Goal: Information Seeking & Learning: Learn about a topic

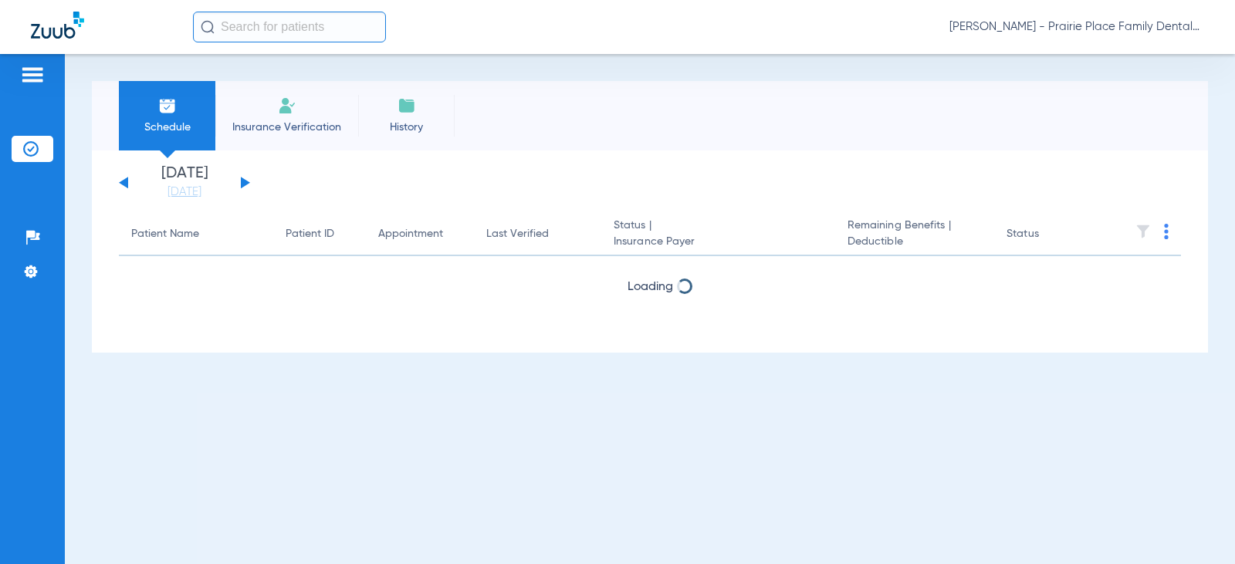
click at [242, 179] on div "[DATE] [DATE] [DATE] [DATE] [DATE] [DATE] [DATE] [DATE] [DATE] [DATE] [DATE] [D…" at bounding box center [184, 183] width 131 height 34
click at [252, 180] on app-single-date-navigator "[DATE] [DATE] [DATE] [DATE] [DATE] [DATE] [DATE] [DATE] [DATE] [DATE] [DATE] [D…" at bounding box center [650, 183] width 1062 height 34
click at [243, 181] on button at bounding box center [245, 183] width 9 height 12
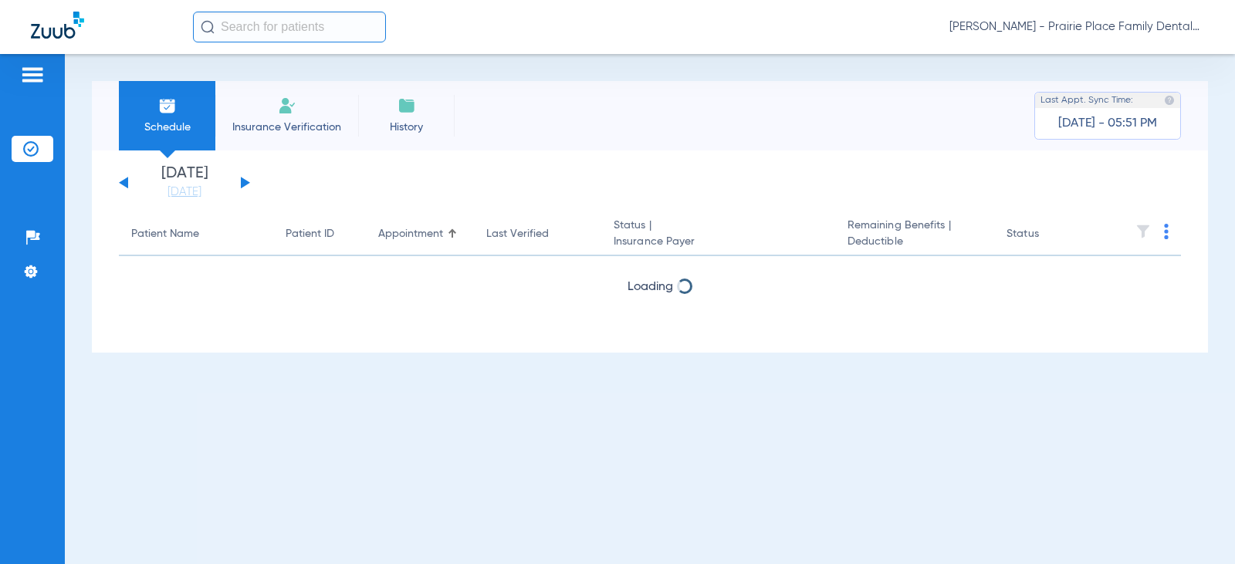
click at [243, 181] on button at bounding box center [245, 183] width 9 height 12
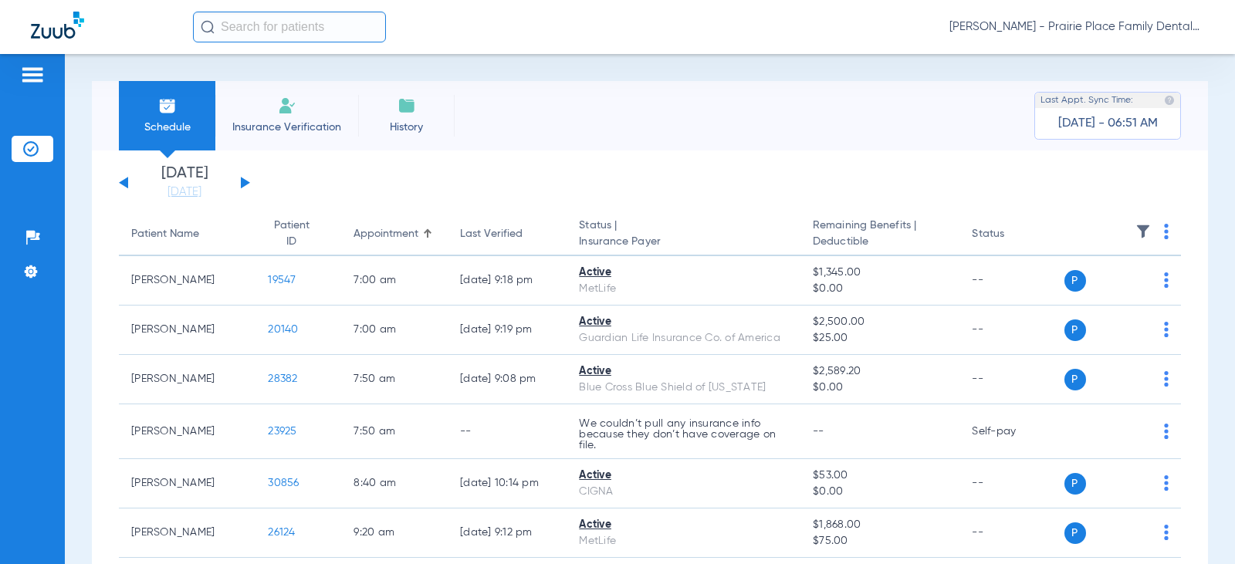
click at [245, 182] on button at bounding box center [245, 183] width 9 height 12
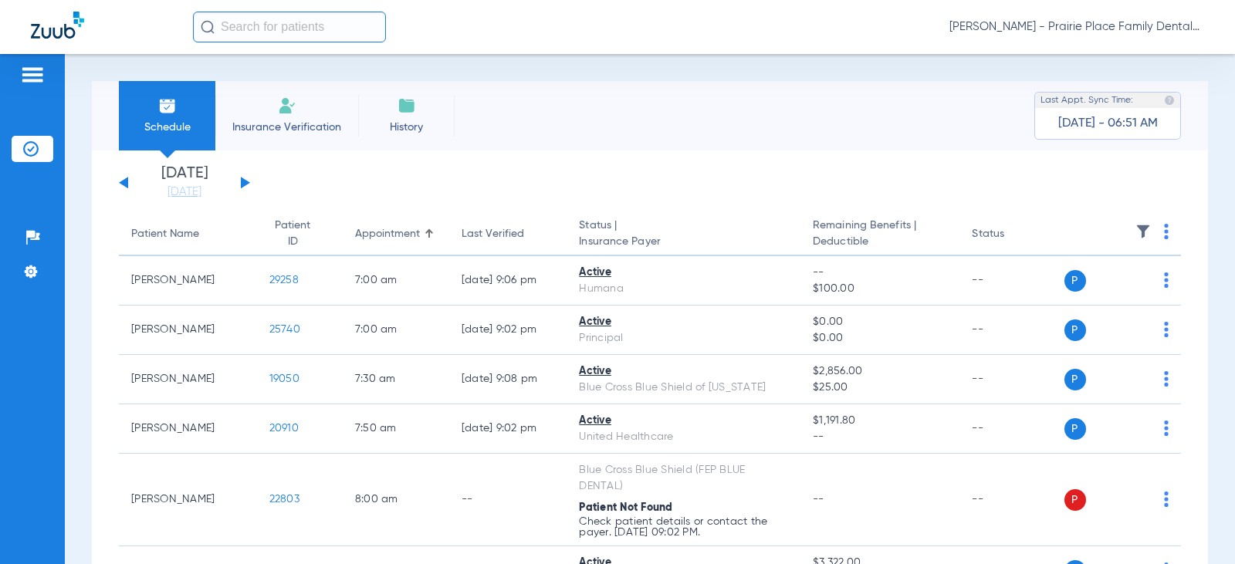
click at [127, 187] on button at bounding box center [123, 183] width 9 height 12
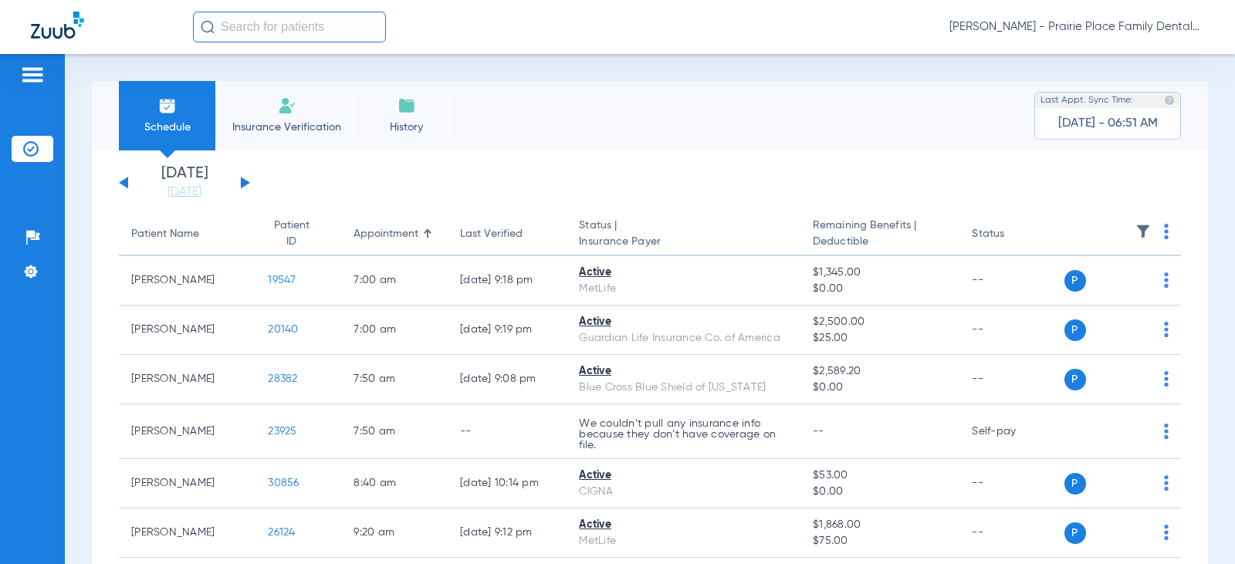
click at [125, 182] on button at bounding box center [123, 183] width 9 height 12
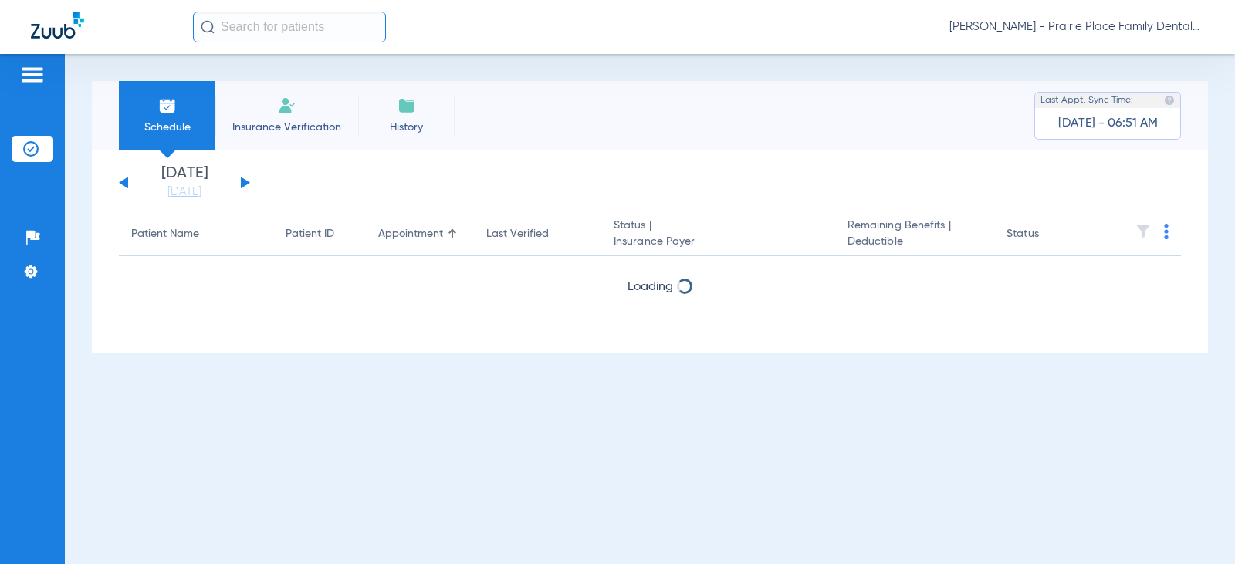
click at [125, 182] on button at bounding box center [123, 183] width 9 height 12
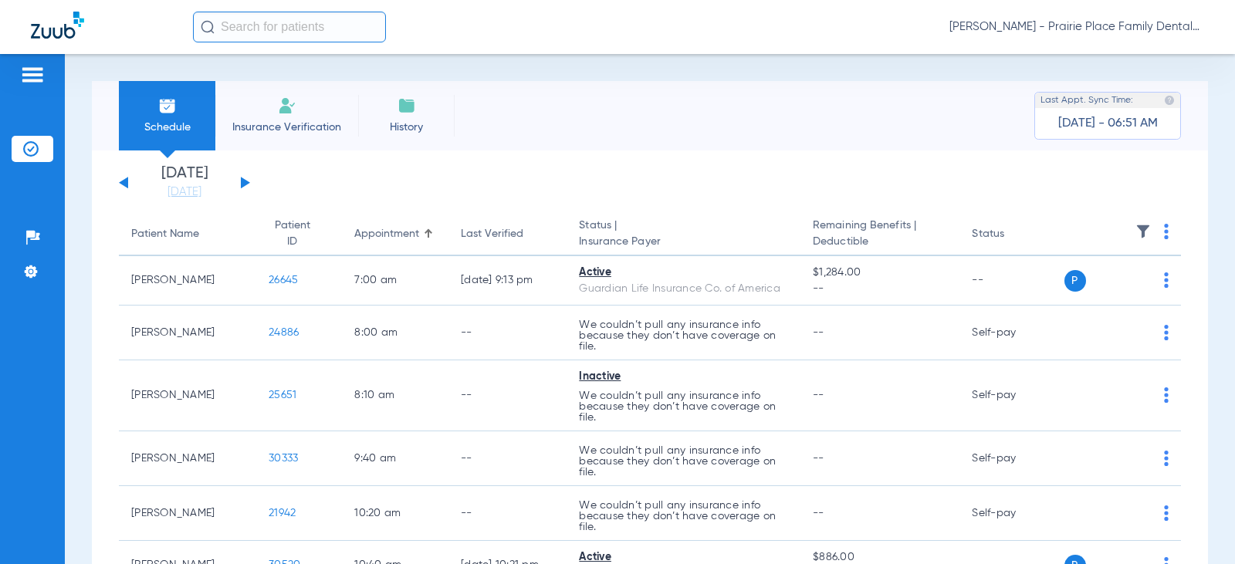
click at [125, 182] on button at bounding box center [123, 183] width 9 height 12
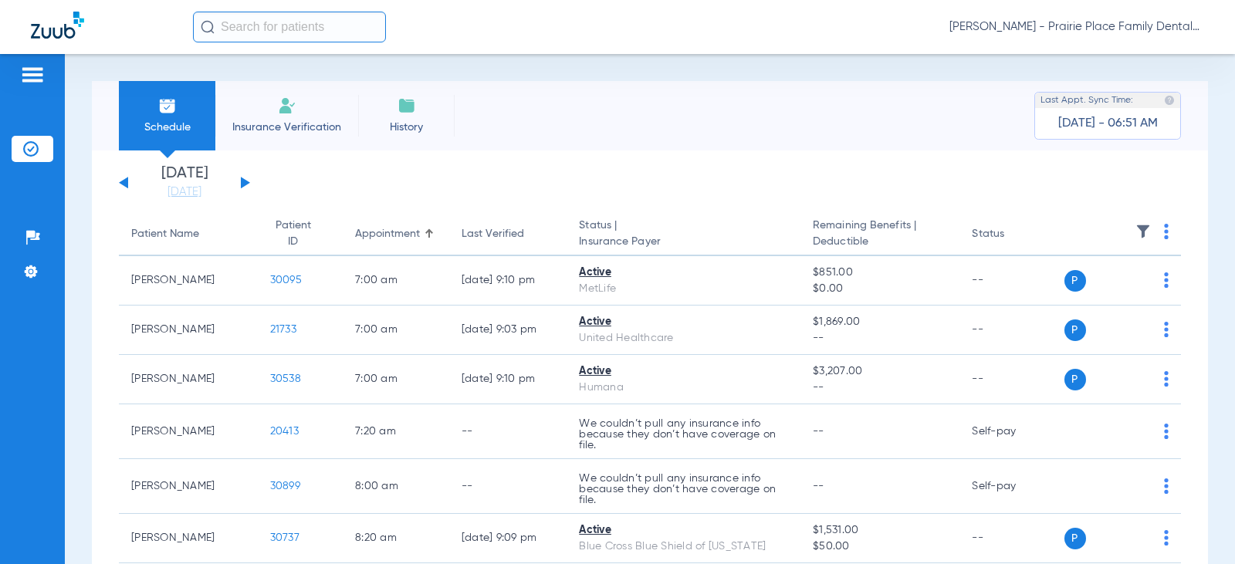
click at [248, 183] on button at bounding box center [245, 183] width 9 height 12
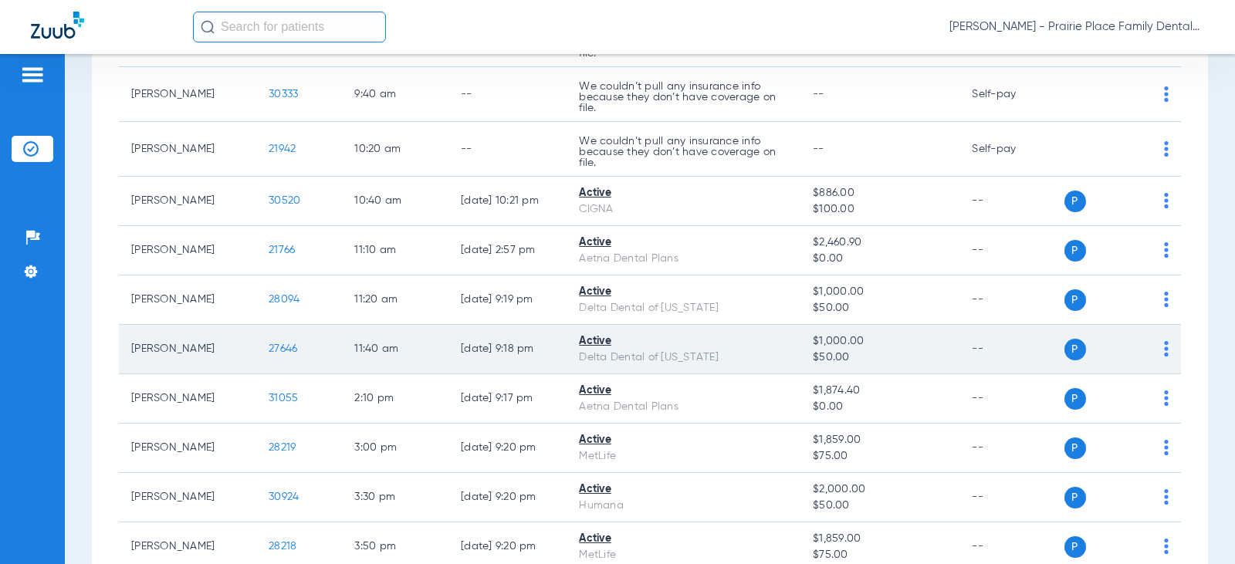
scroll to position [453, 0]
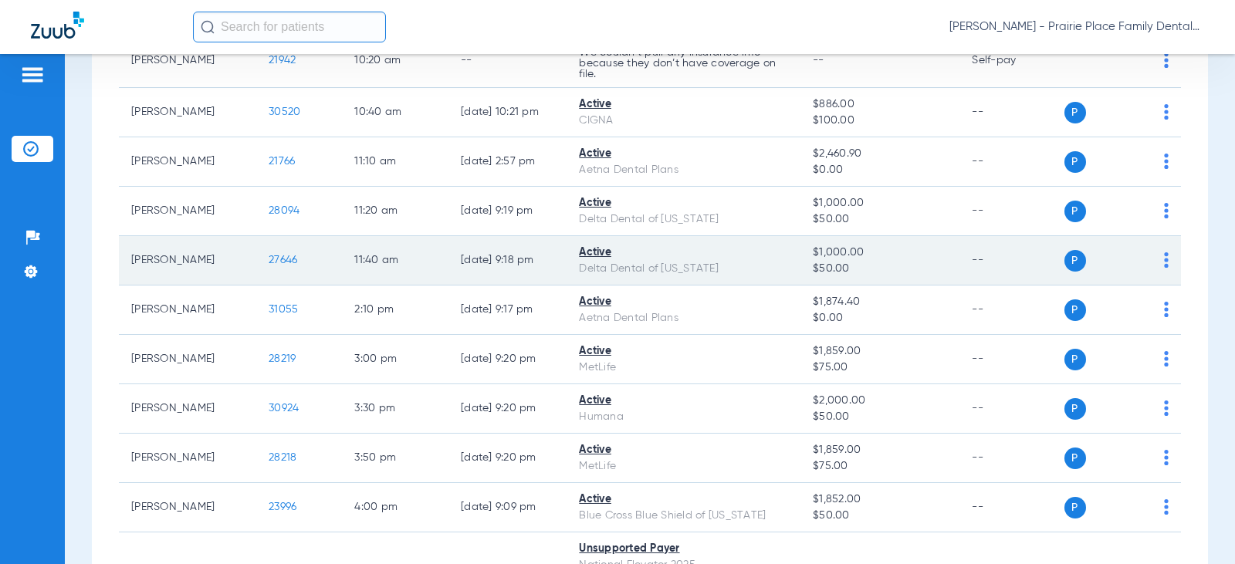
click at [269, 259] on span "27646" at bounding box center [283, 260] width 29 height 11
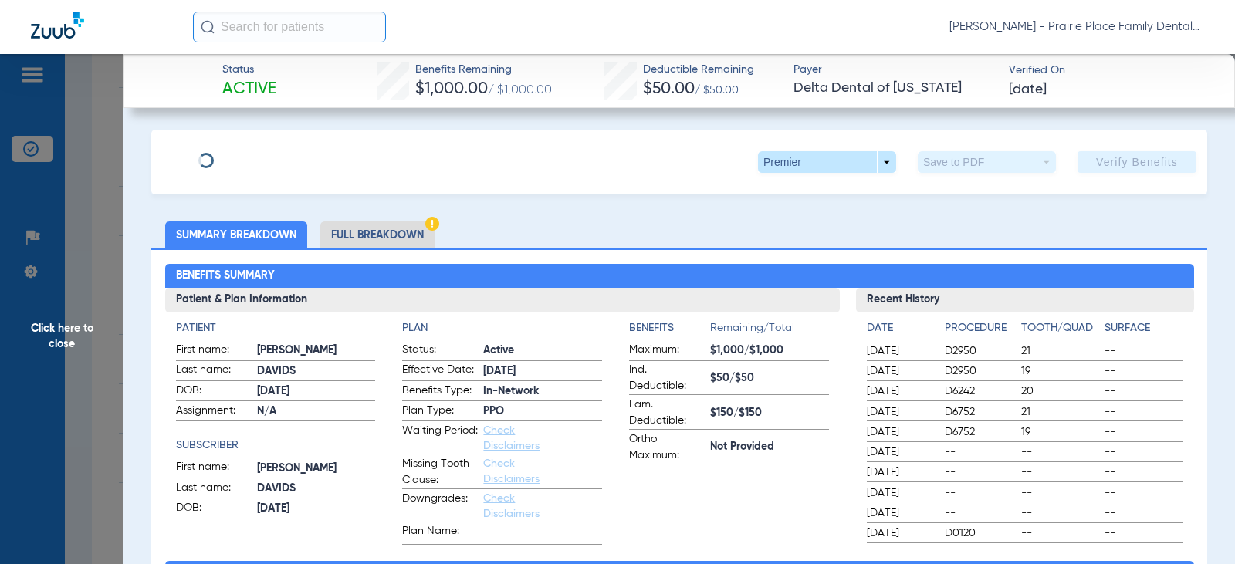
click at [365, 228] on li "Full Breakdown" at bounding box center [377, 235] width 114 height 27
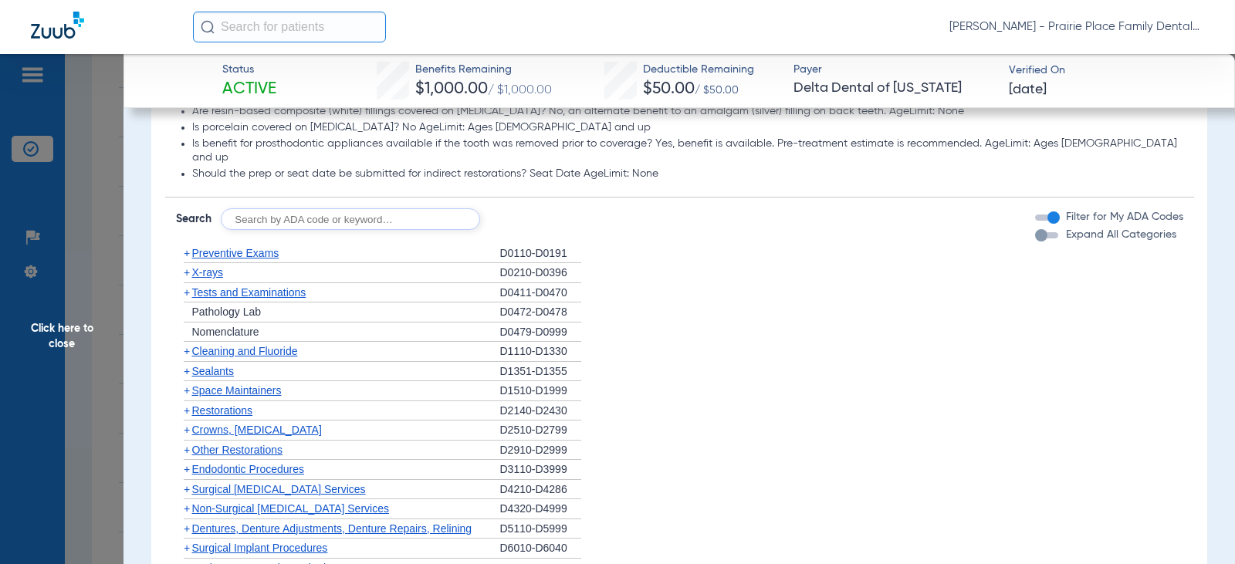
scroll to position [1389, 0]
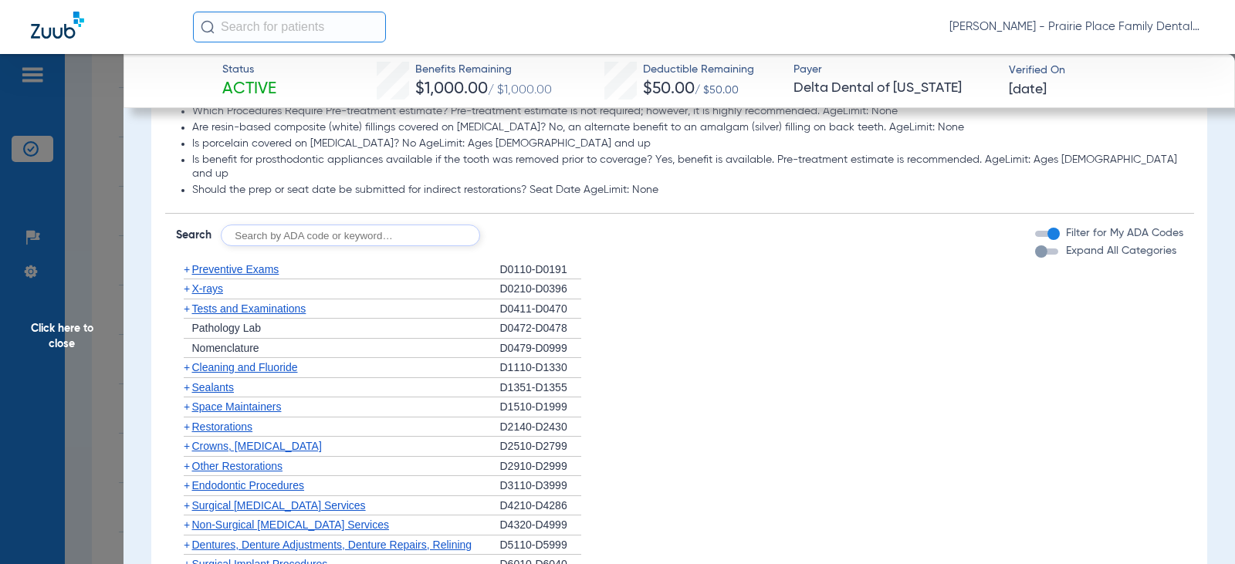
click at [1035, 245] on div "button" at bounding box center [1041, 251] width 12 height 12
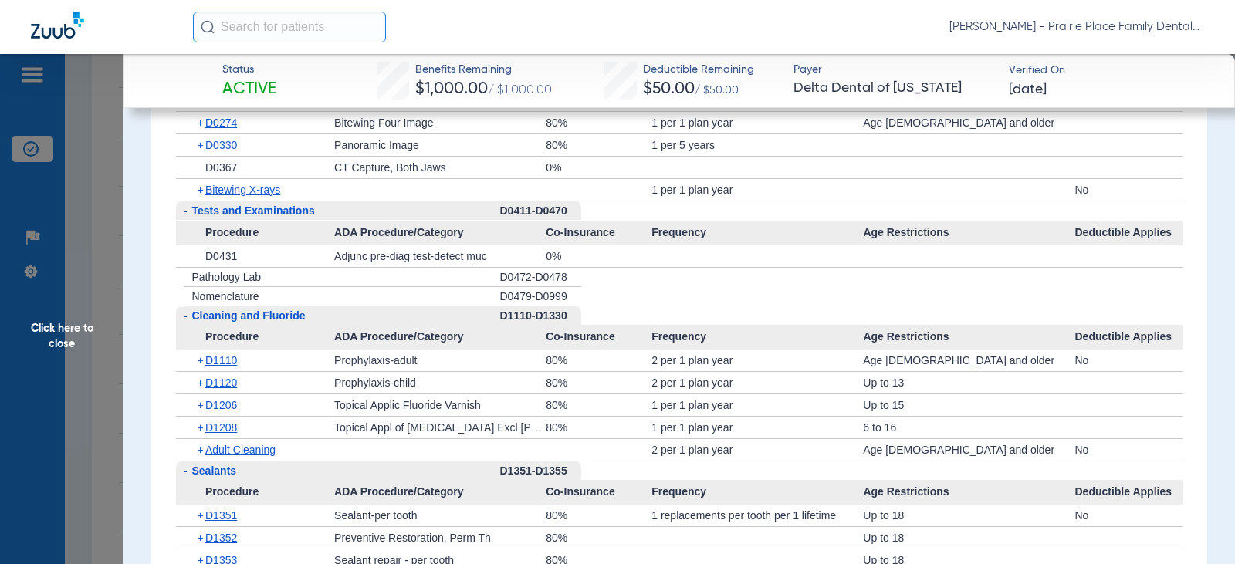
scroll to position [1852, 0]
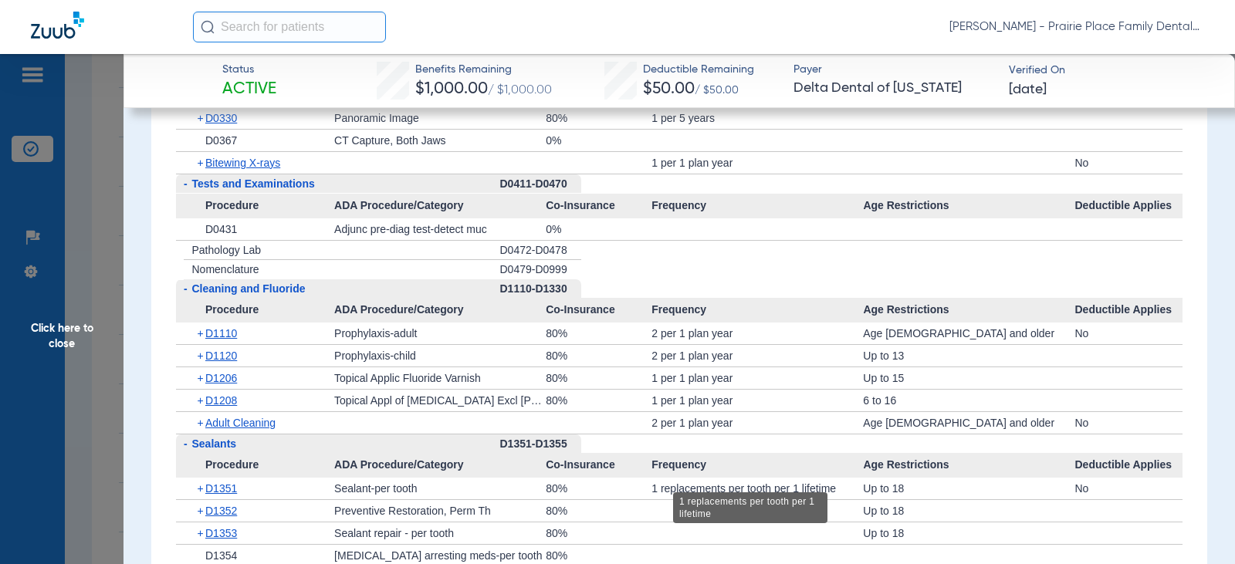
drag, startPoint x: 827, startPoint y: 472, endPoint x: 647, endPoint y: 477, distance: 180.7
click at [651, 478] on div "1 replacements per tooth per 1 lifetime" at bounding box center [756, 489] width 211 height 22
copy div "1 replacements per tooth per 1 lifetime"
click at [574, 523] on div "80%" at bounding box center [599, 534] width 106 height 22
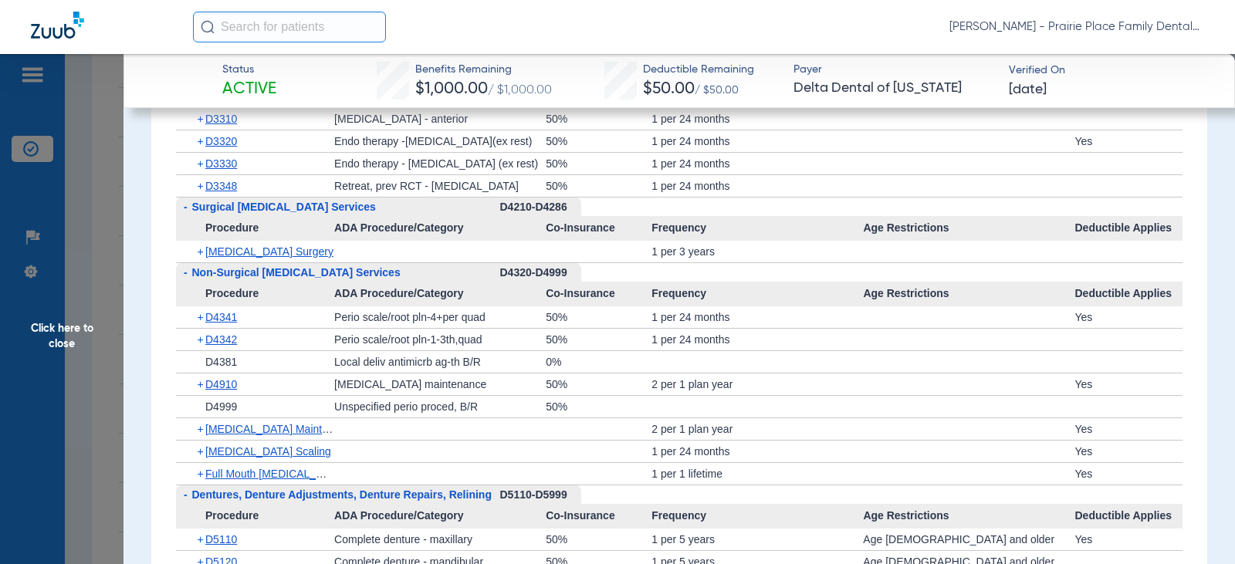
scroll to position [3087, 0]
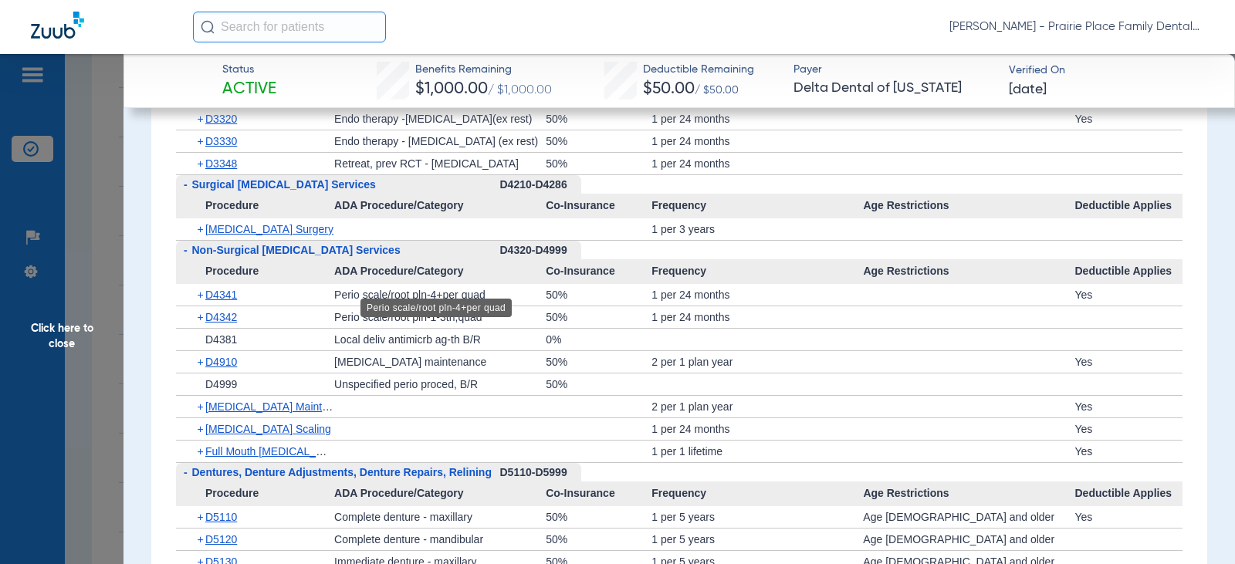
click at [488, 284] on div "Perio scale/root pln-4+per quad" at bounding box center [439, 295] width 211 height 22
click at [479, 284] on div "Perio scale/root pln-4+per quad" at bounding box center [439, 295] width 211 height 22
drag, startPoint x: 725, startPoint y: 280, endPoint x: 641, endPoint y: 286, distance: 83.6
click at [641, 286] on div "+ D4341 Perio scale/root pln-4+per quad 50% 1 per 24 months Yes" at bounding box center [679, 295] width 1007 height 22
copy div "1 per 24 months"
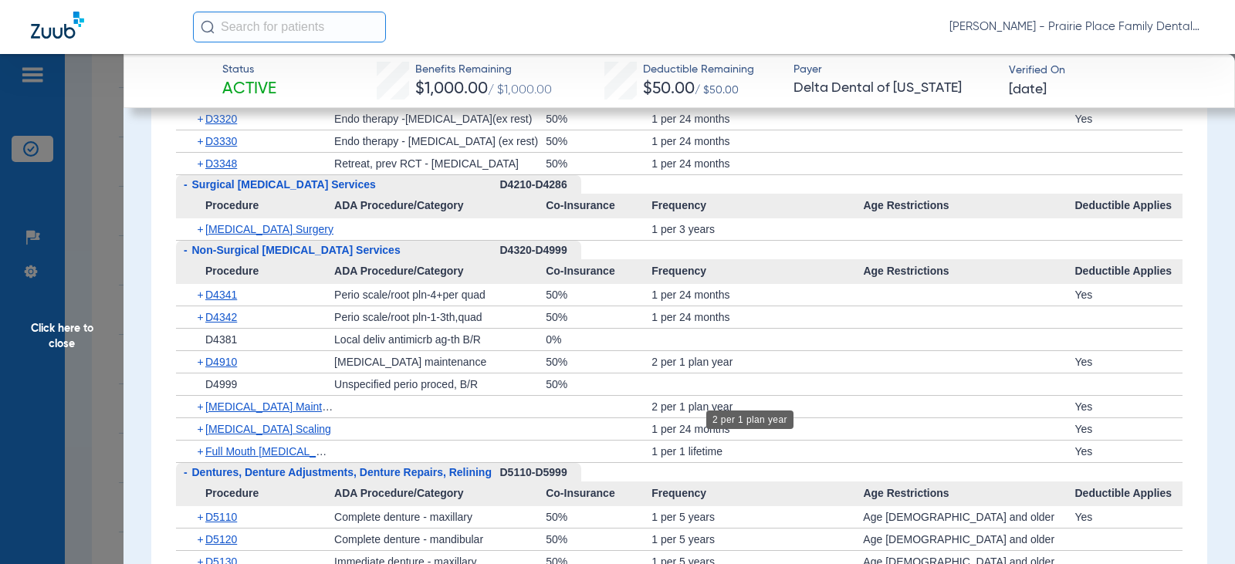
click at [735, 396] on div "2 per 1 plan year" at bounding box center [756, 407] width 211 height 22
click at [727, 396] on div "2 per 1 plan year" at bounding box center [756, 407] width 211 height 22
drag, startPoint x: 729, startPoint y: 391, endPoint x: 715, endPoint y: 391, distance: 14.7
click at [715, 396] on div "2 per 1 plan year" at bounding box center [756, 407] width 211 height 22
click at [724, 396] on div "2 per 1 plan year" at bounding box center [756, 407] width 211 height 22
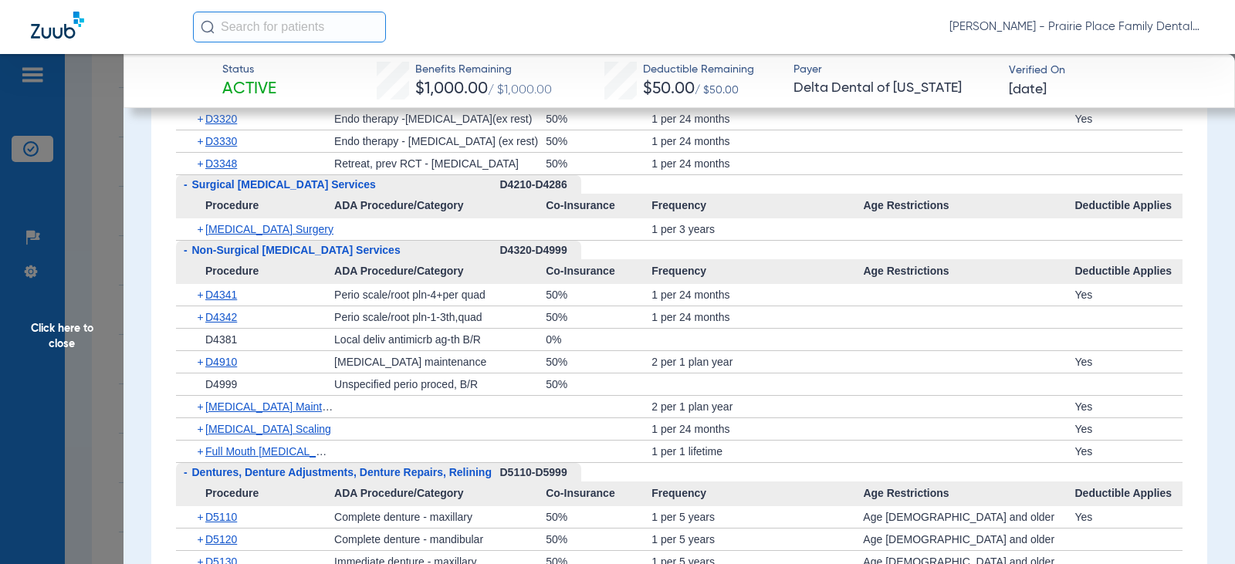
click at [728, 396] on div "2 per 1 plan year" at bounding box center [756, 407] width 211 height 22
drag, startPoint x: 729, startPoint y: 391, endPoint x: 643, endPoint y: 396, distance: 85.8
click at [643, 396] on div "+ [MEDICAL_DATA] Maintenance 2 per 1 plan year Yes" at bounding box center [679, 407] width 1007 height 22
copy div "2 per 1 plan year"
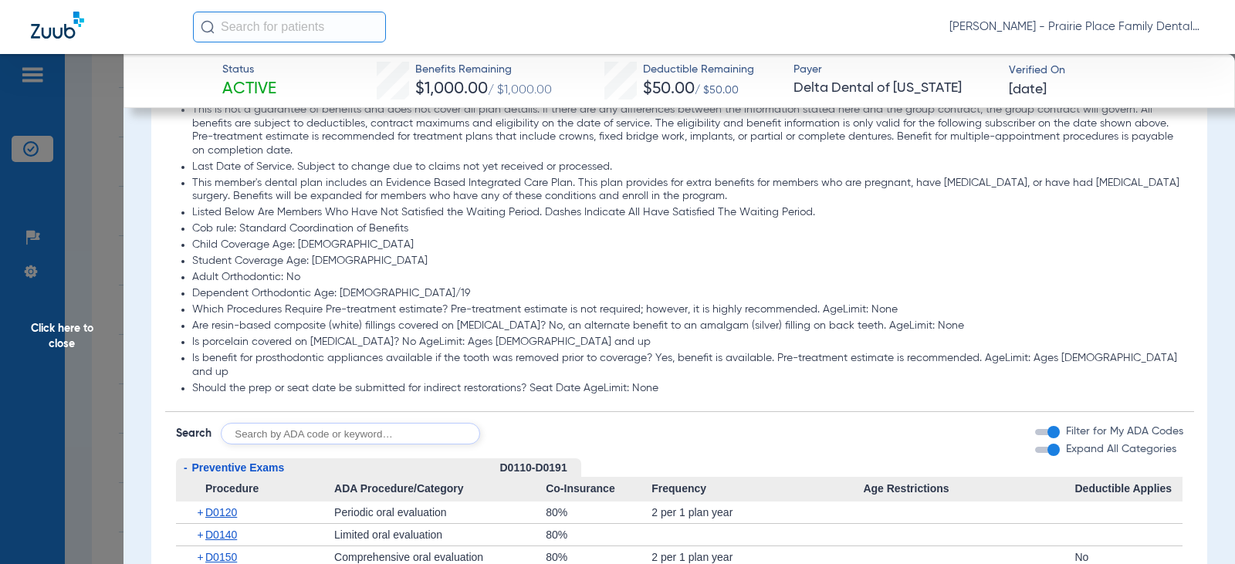
scroll to position [1192, 0]
click at [340, 421] on input "text" at bounding box center [350, 432] width 259 height 22
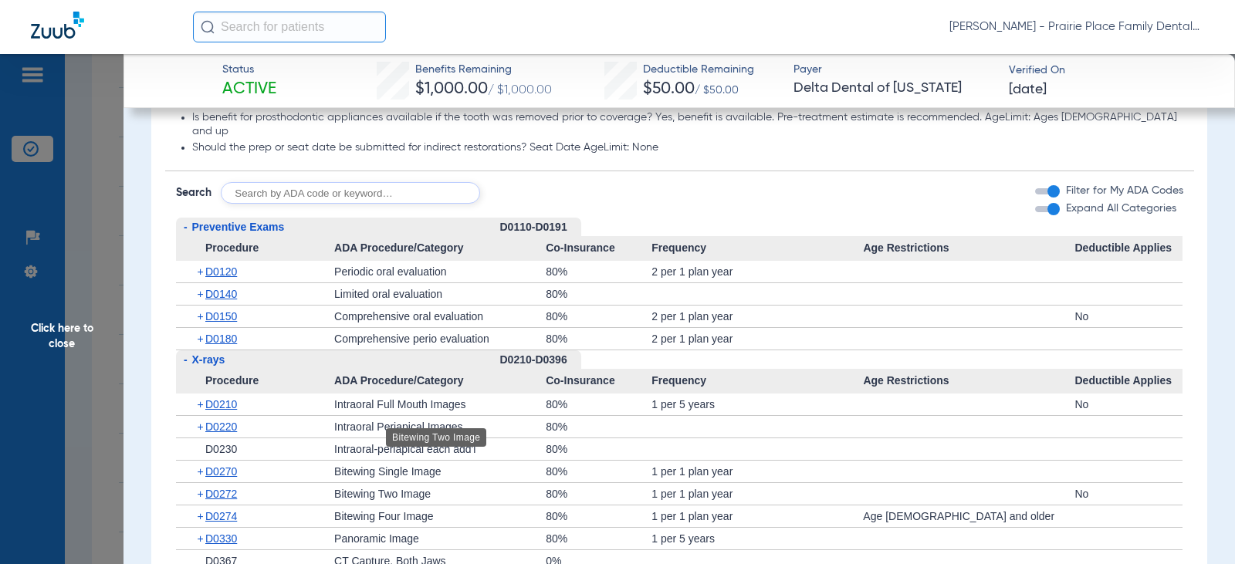
scroll to position [1347, 0]
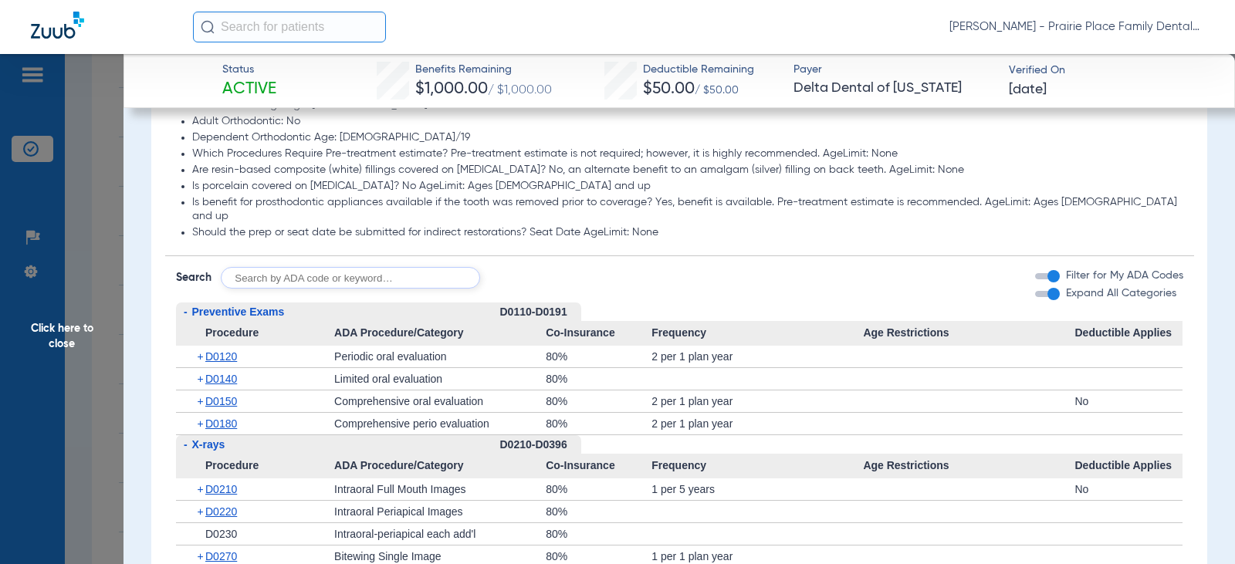
click at [313, 267] on input "text" at bounding box center [350, 278] width 259 height 22
type input "d8090"
click at [543, 267] on button "Search" at bounding box center [537, 278] width 61 height 22
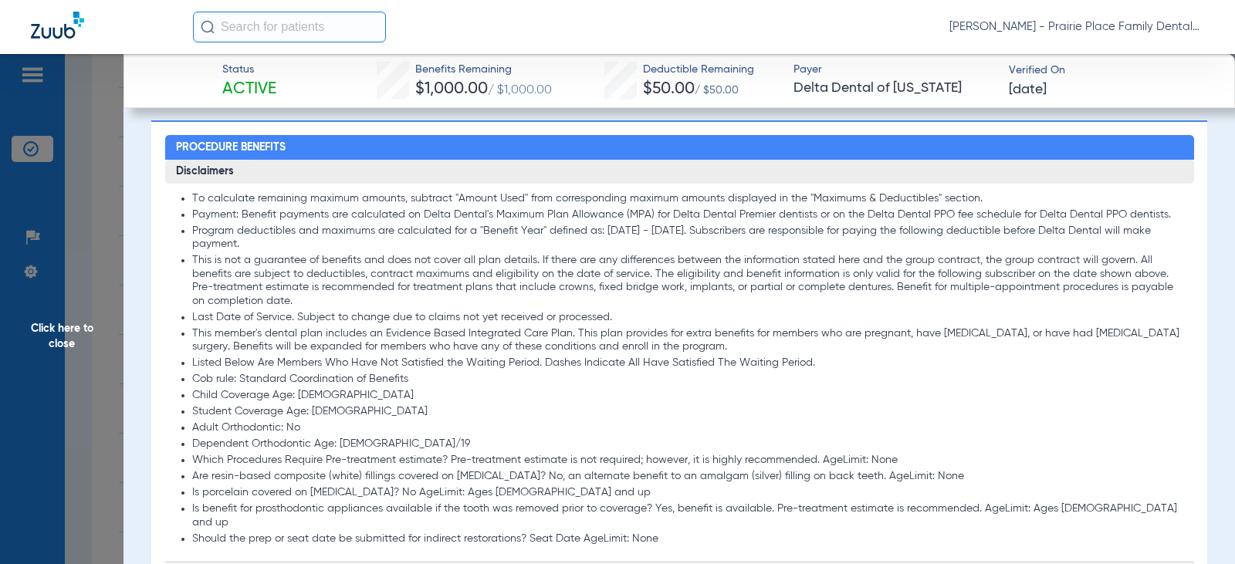
scroll to position [1038, 0]
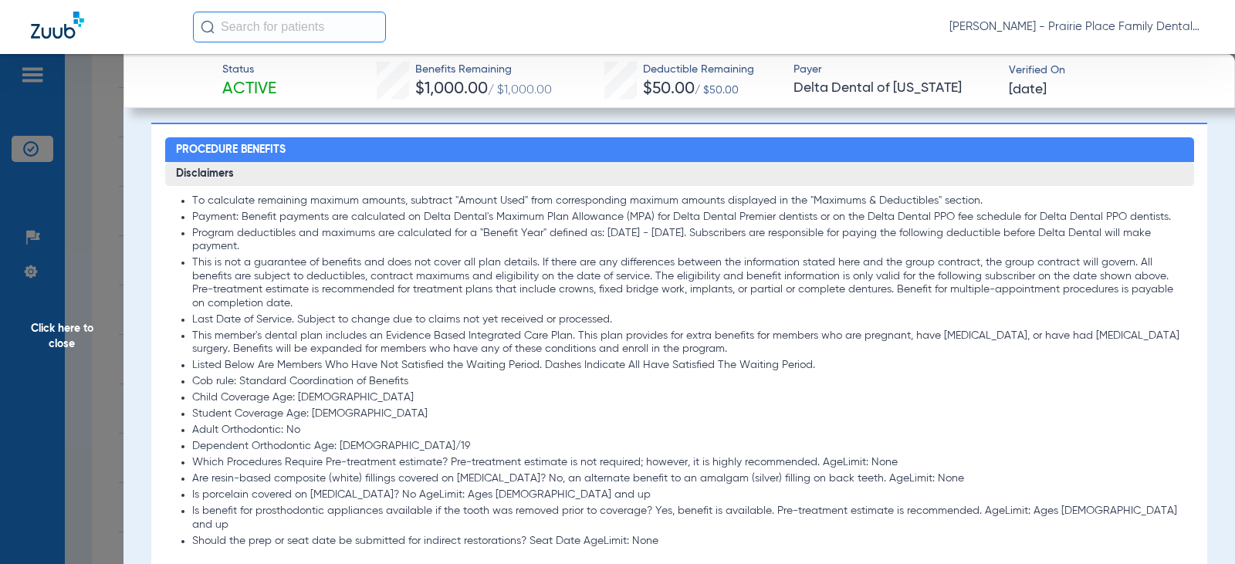
drag, startPoint x: 61, startPoint y: 333, endPoint x: 76, endPoint y: 330, distance: 15.0
click at [66, 333] on span "Click here to close" at bounding box center [61, 336] width 123 height 564
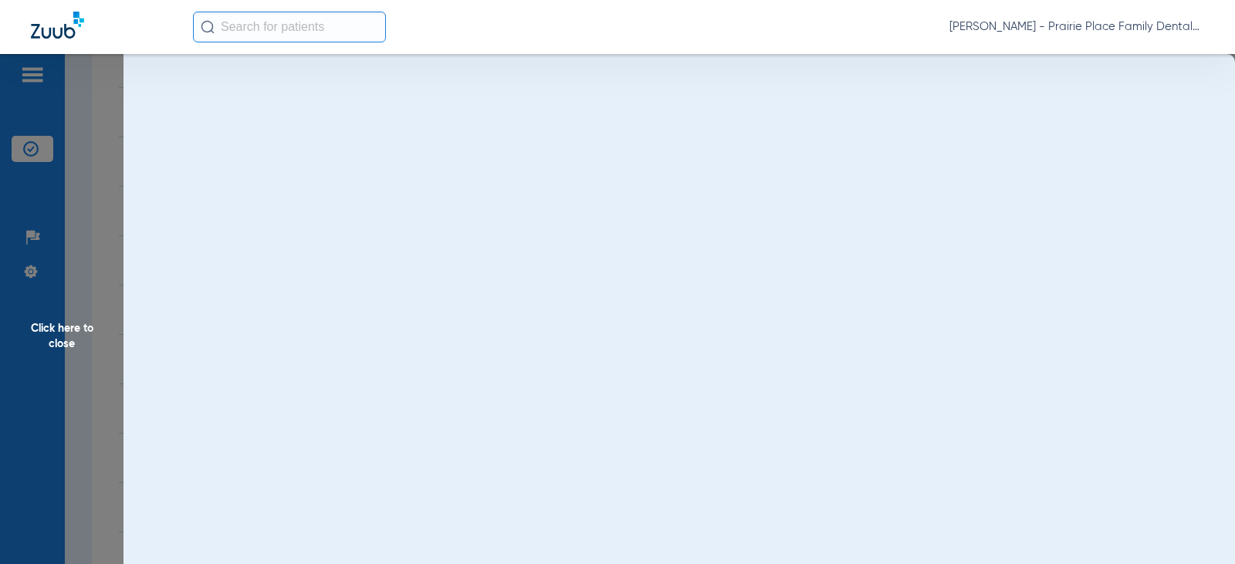
scroll to position [0, 0]
